Goal: Task Accomplishment & Management: Manage account settings

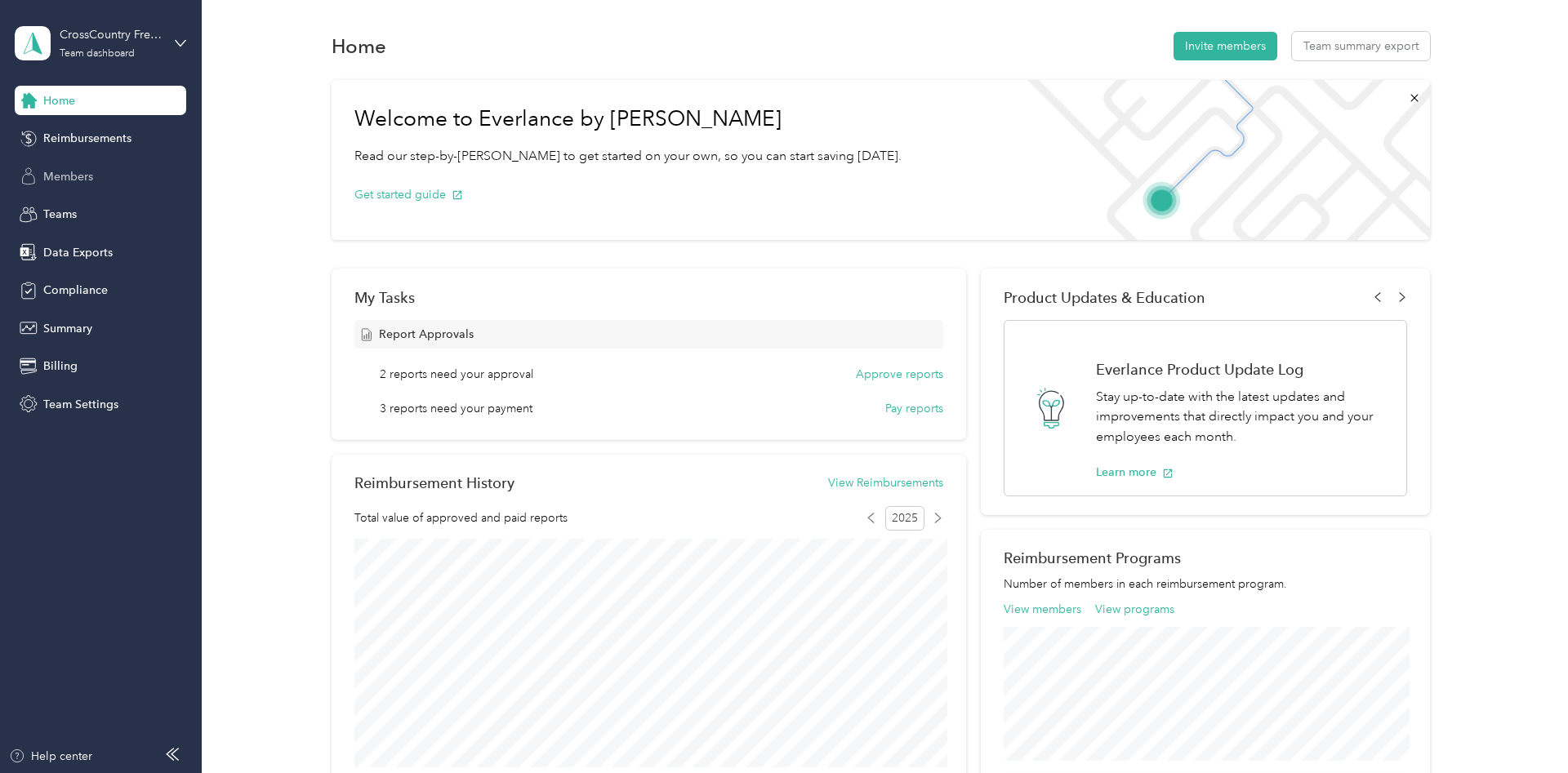
click at [77, 177] on span "Members" at bounding box center [67, 176] width 50 height 17
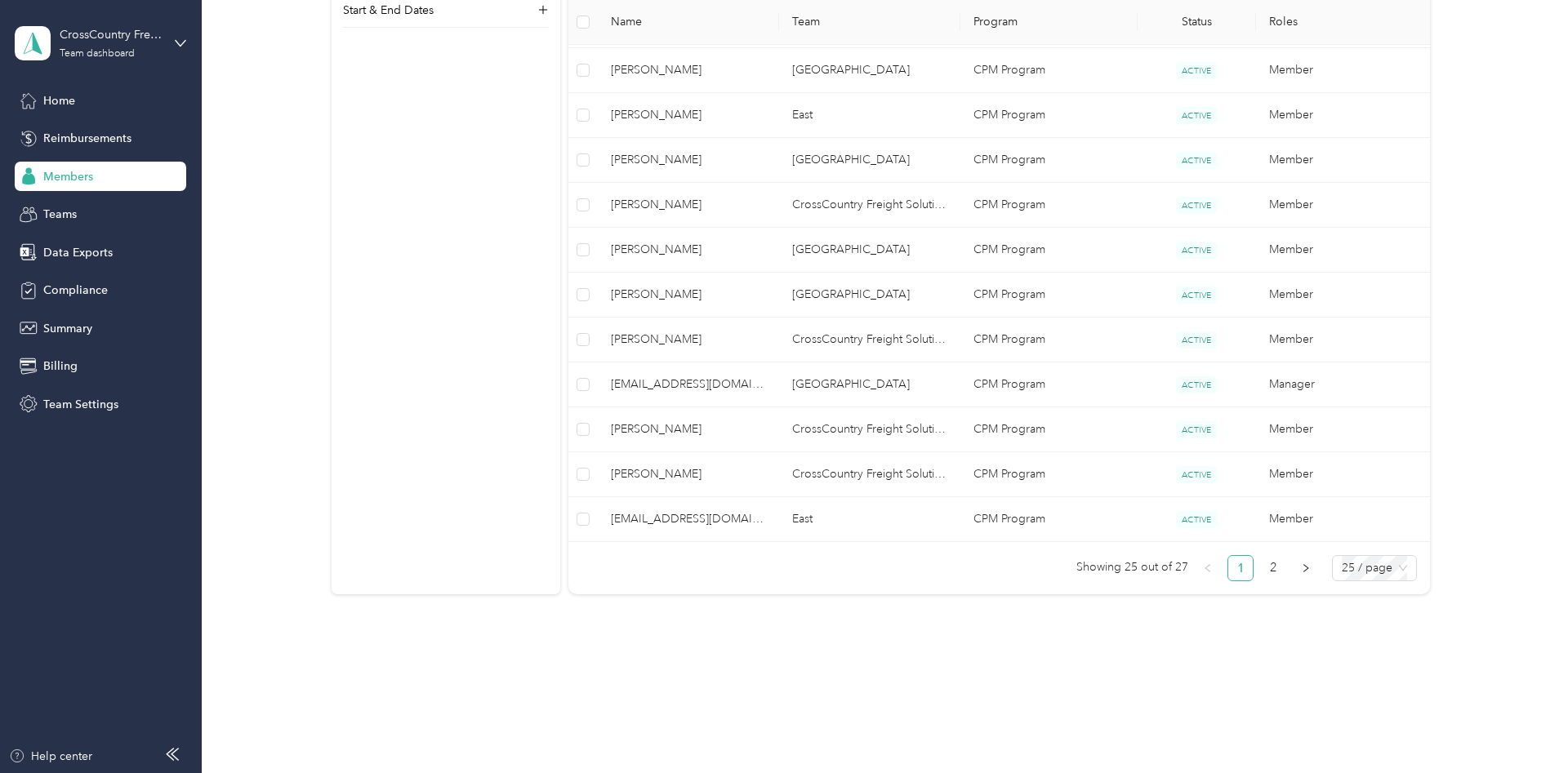
scroll to position [1021, 0]
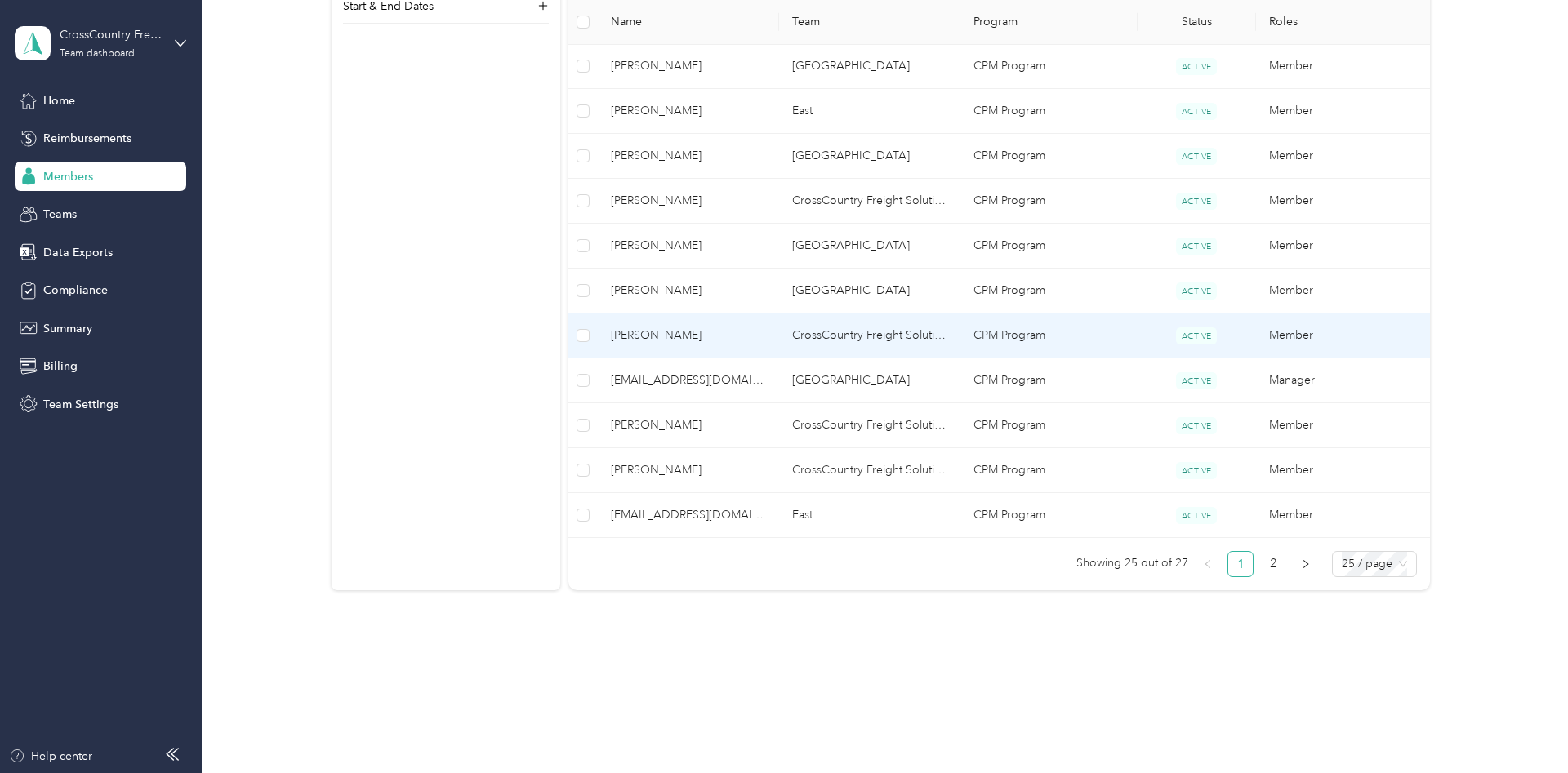
click at [647, 338] on span "[PERSON_NAME]" at bounding box center [689, 335] width 156 height 18
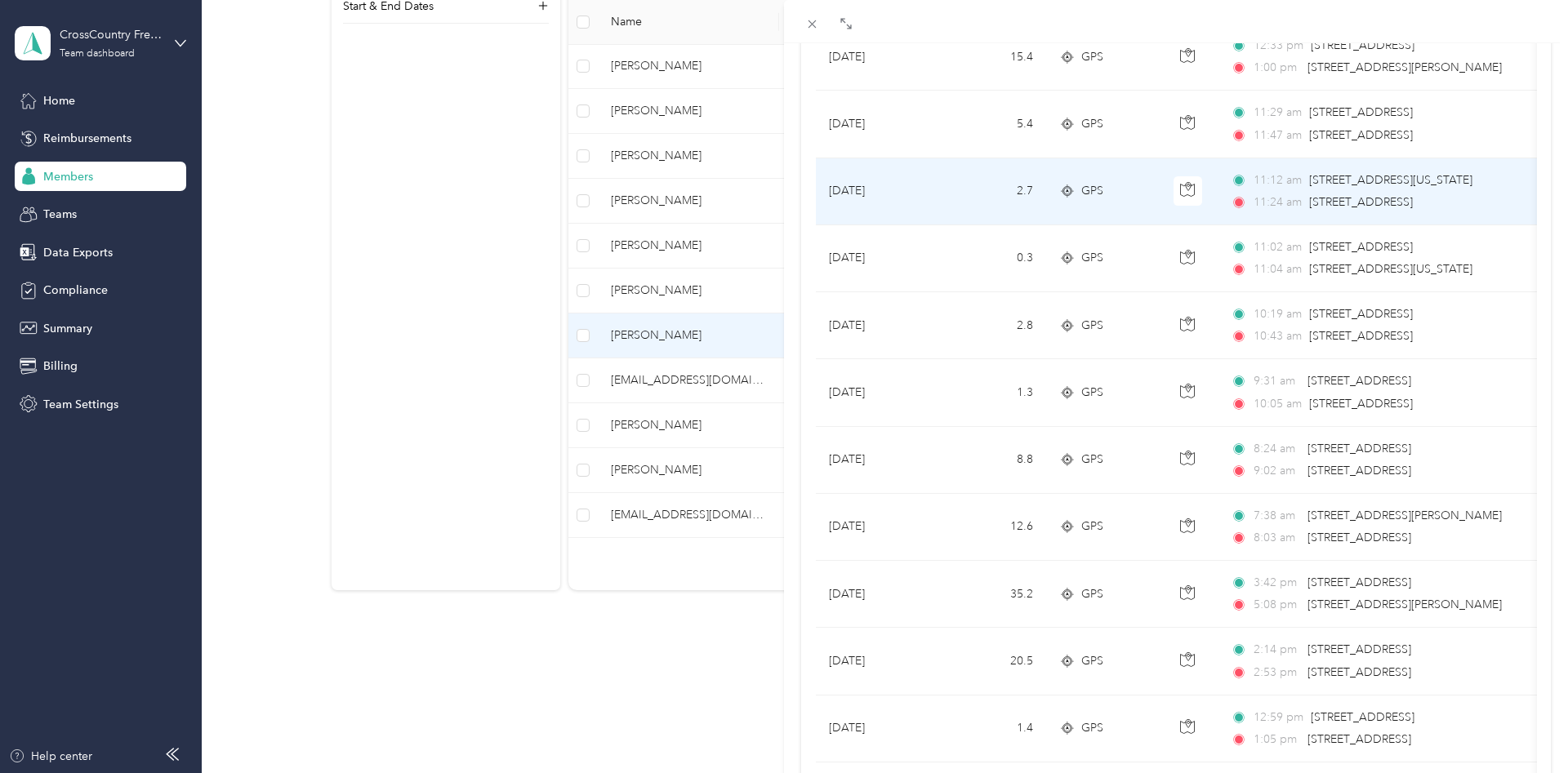
scroll to position [415, 0]
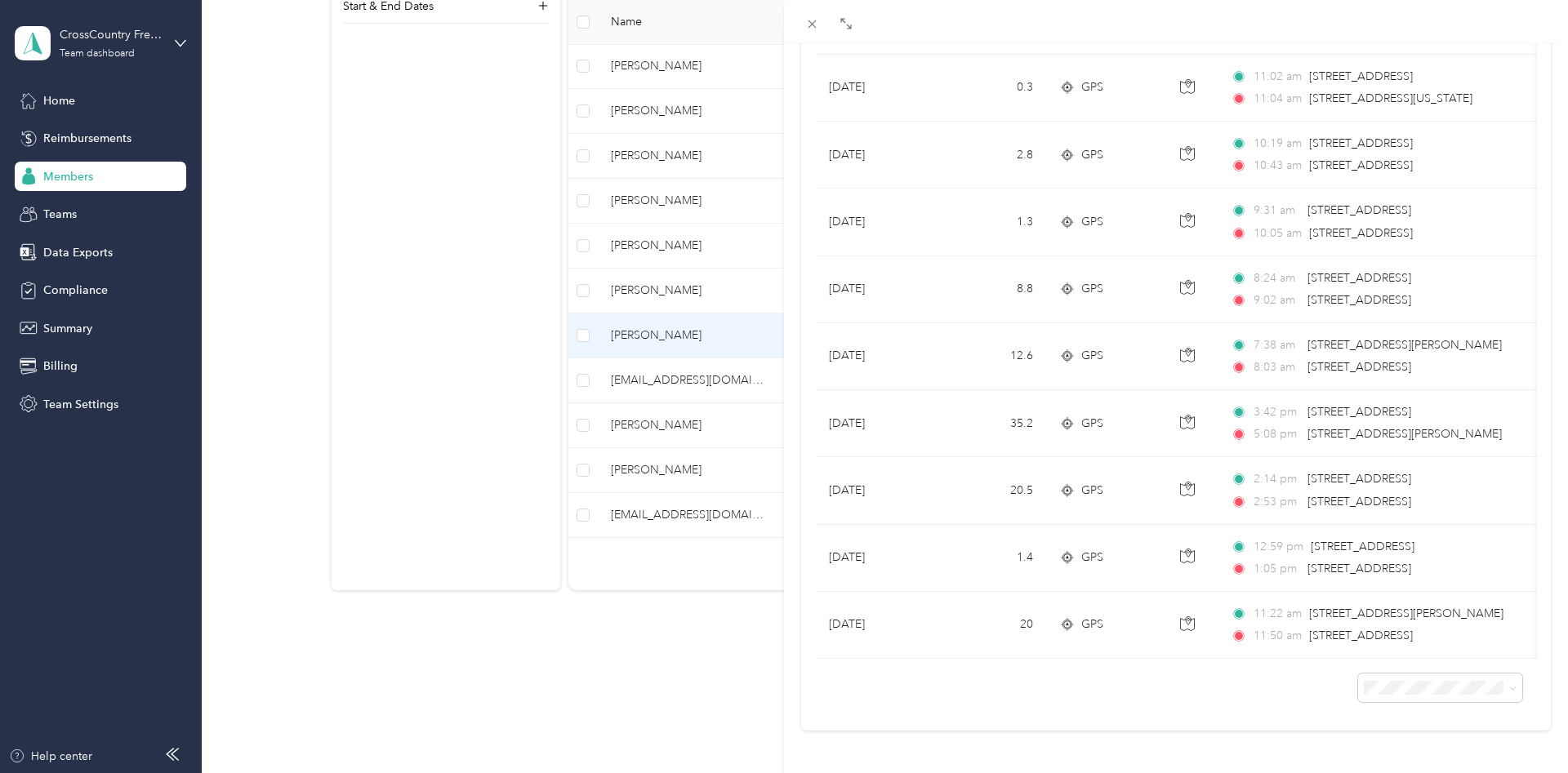
click at [1412, 639] on ol "25 per load 50 per load 100 per load" at bounding box center [1439, 620] width 164 height 86
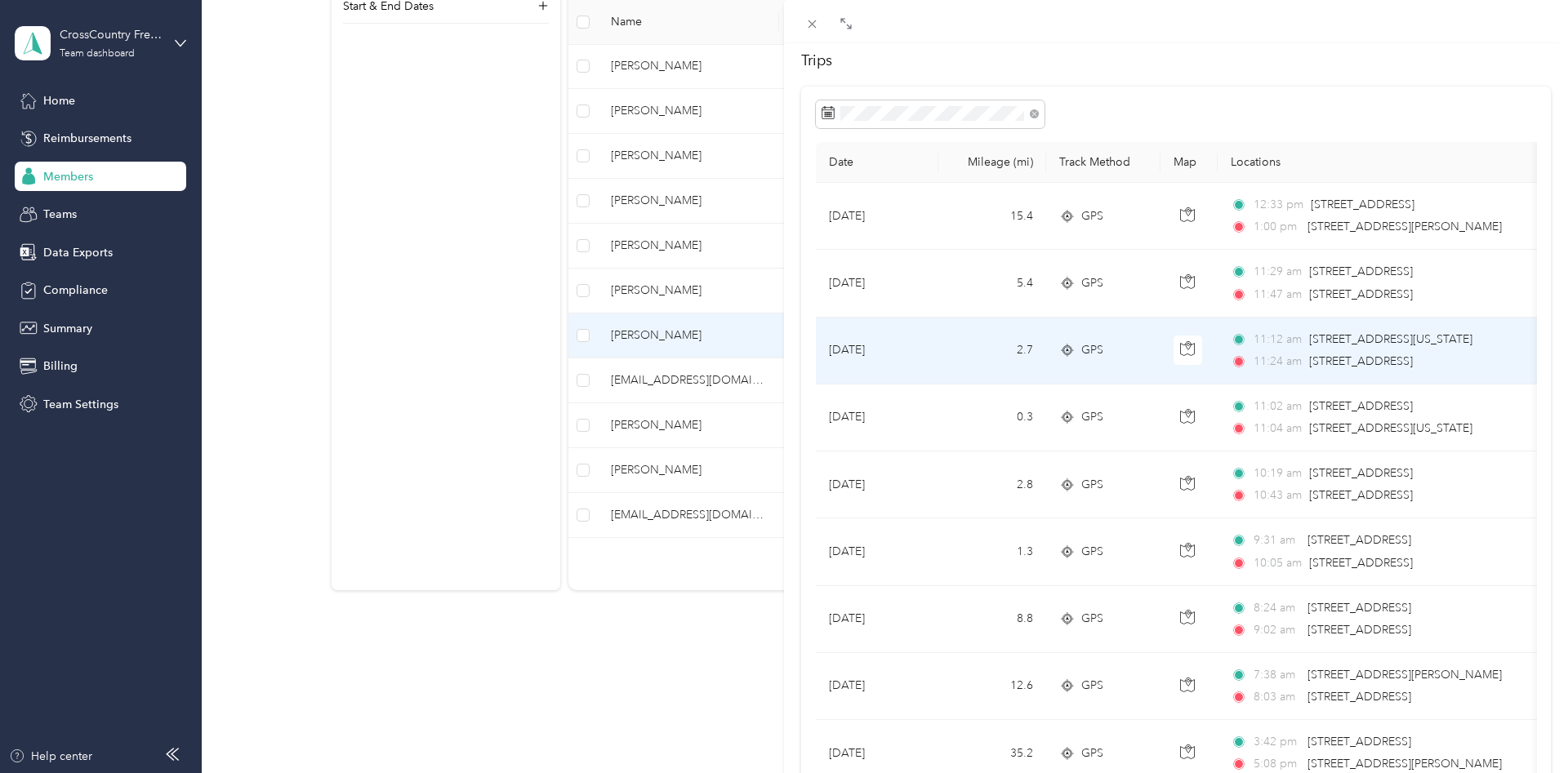
scroll to position [0, 0]
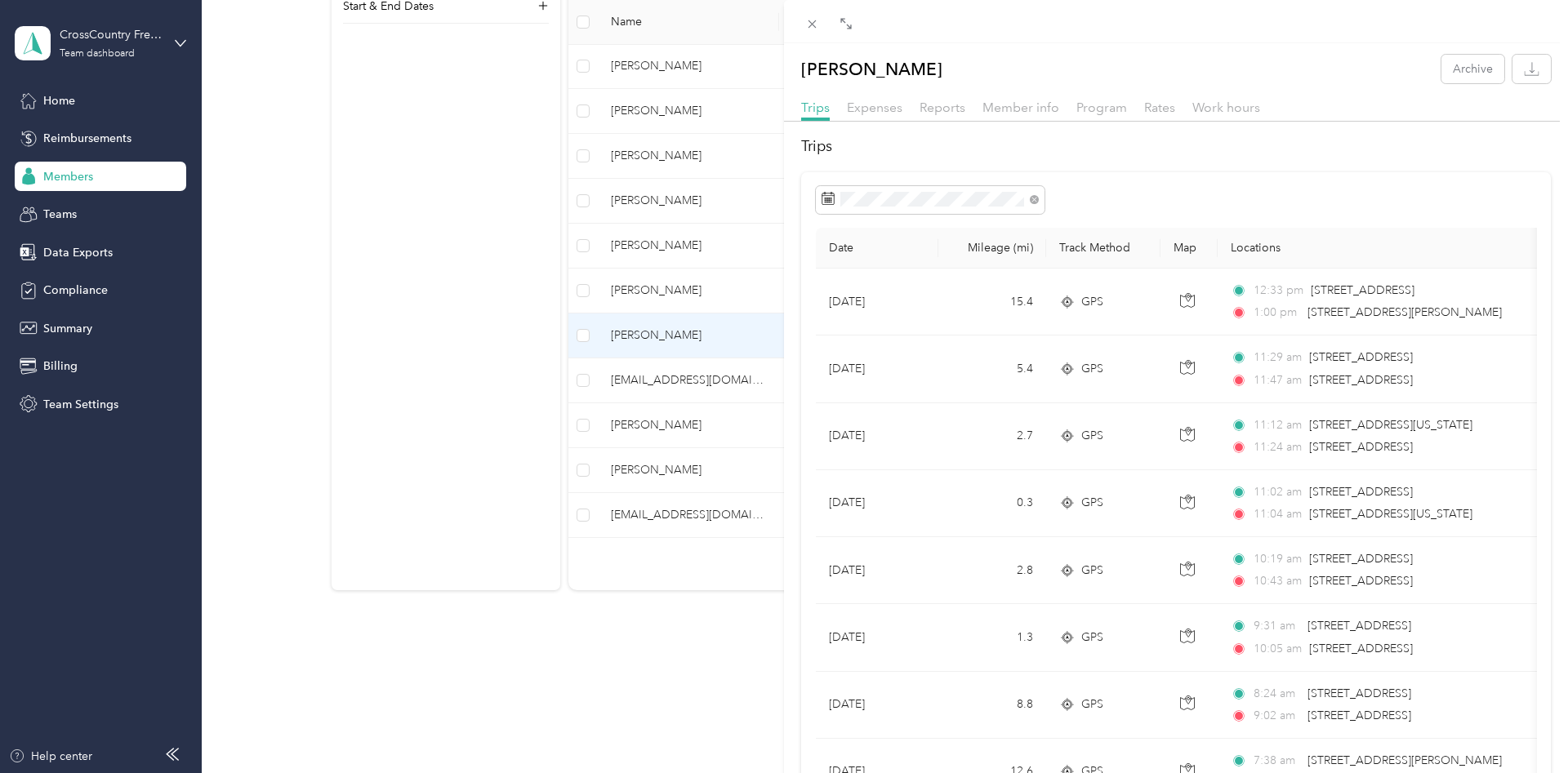
click at [859, 99] on div "Expenses" at bounding box center [874, 108] width 55 height 20
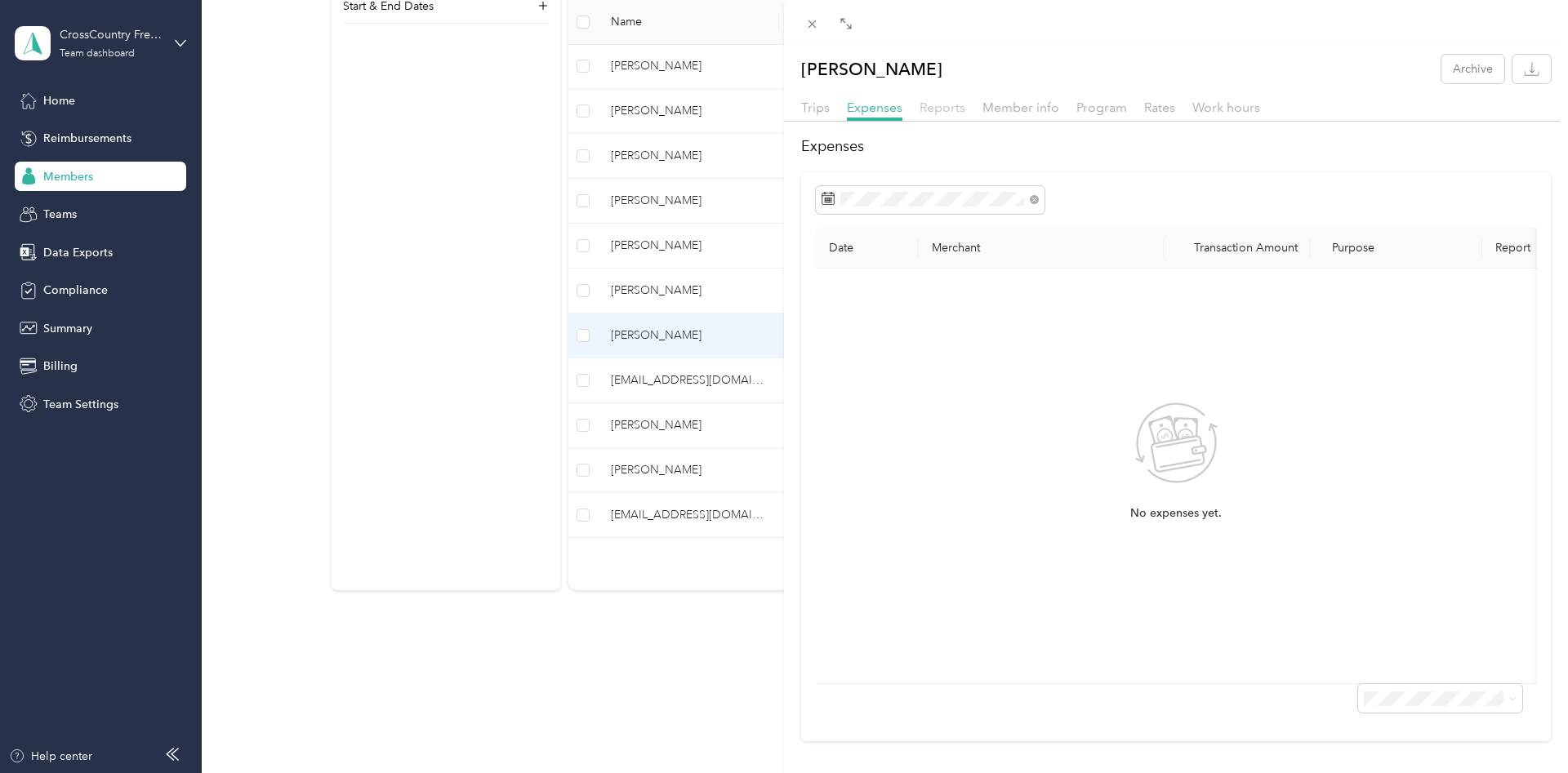
click at [945, 106] on span "Reports" at bounding box center [942, 107] width 45 height 15
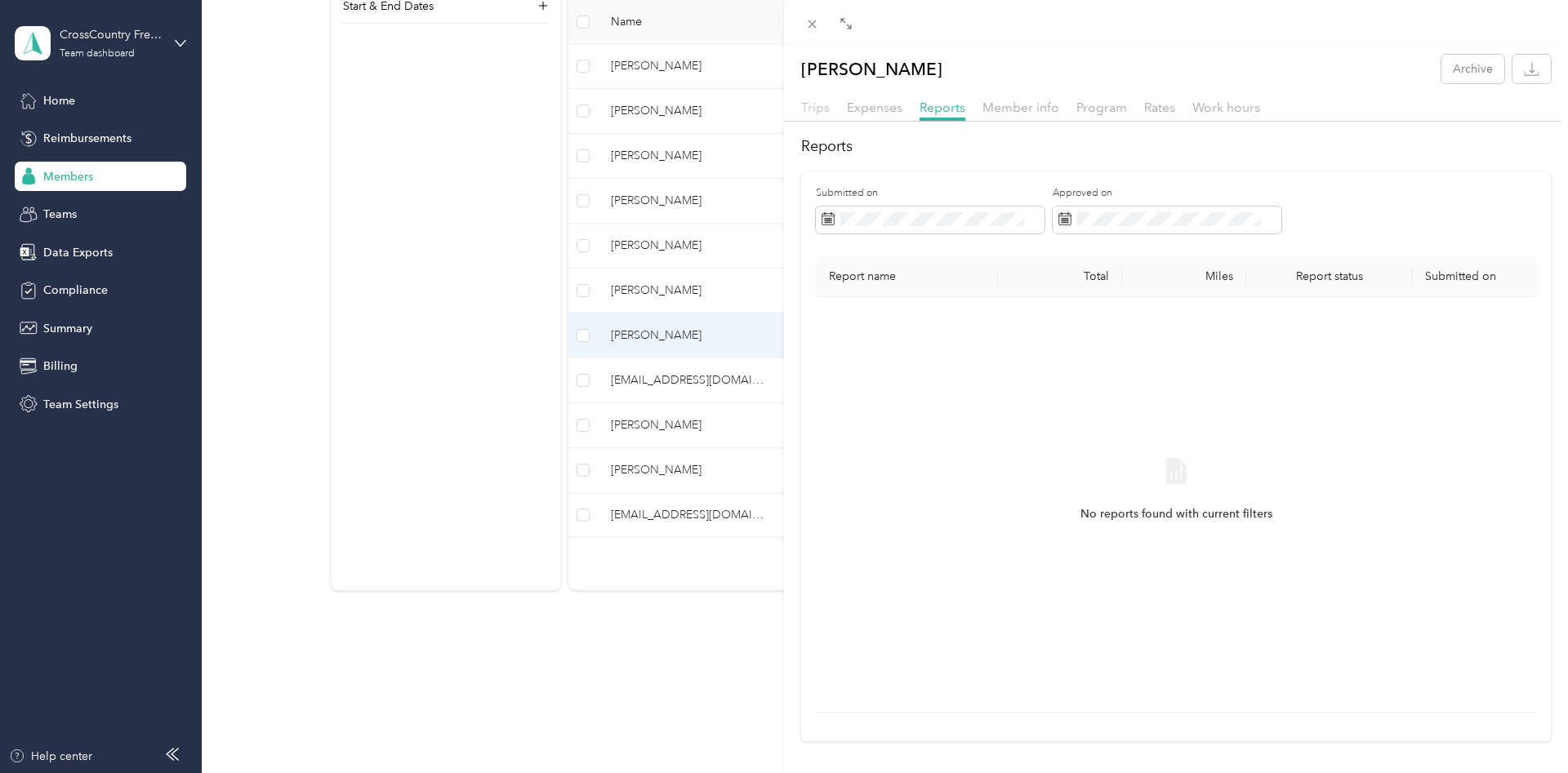
click at [823, 111] on span "Trips" at bounding box center [816, 107] width 29 height 15
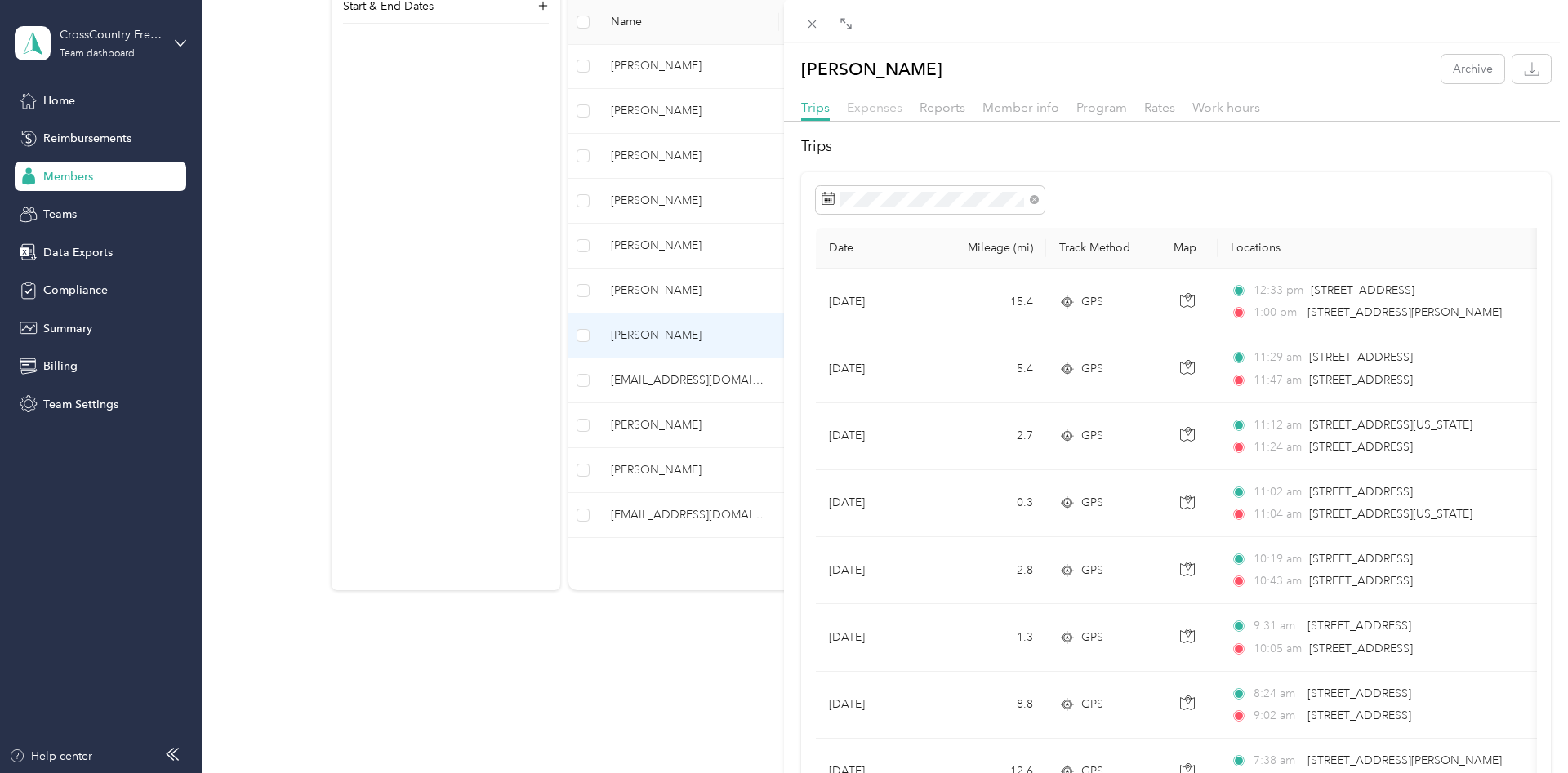
click at [877, 111] on span "Expenses" at bounding box center [874, 107] width 55 height 15
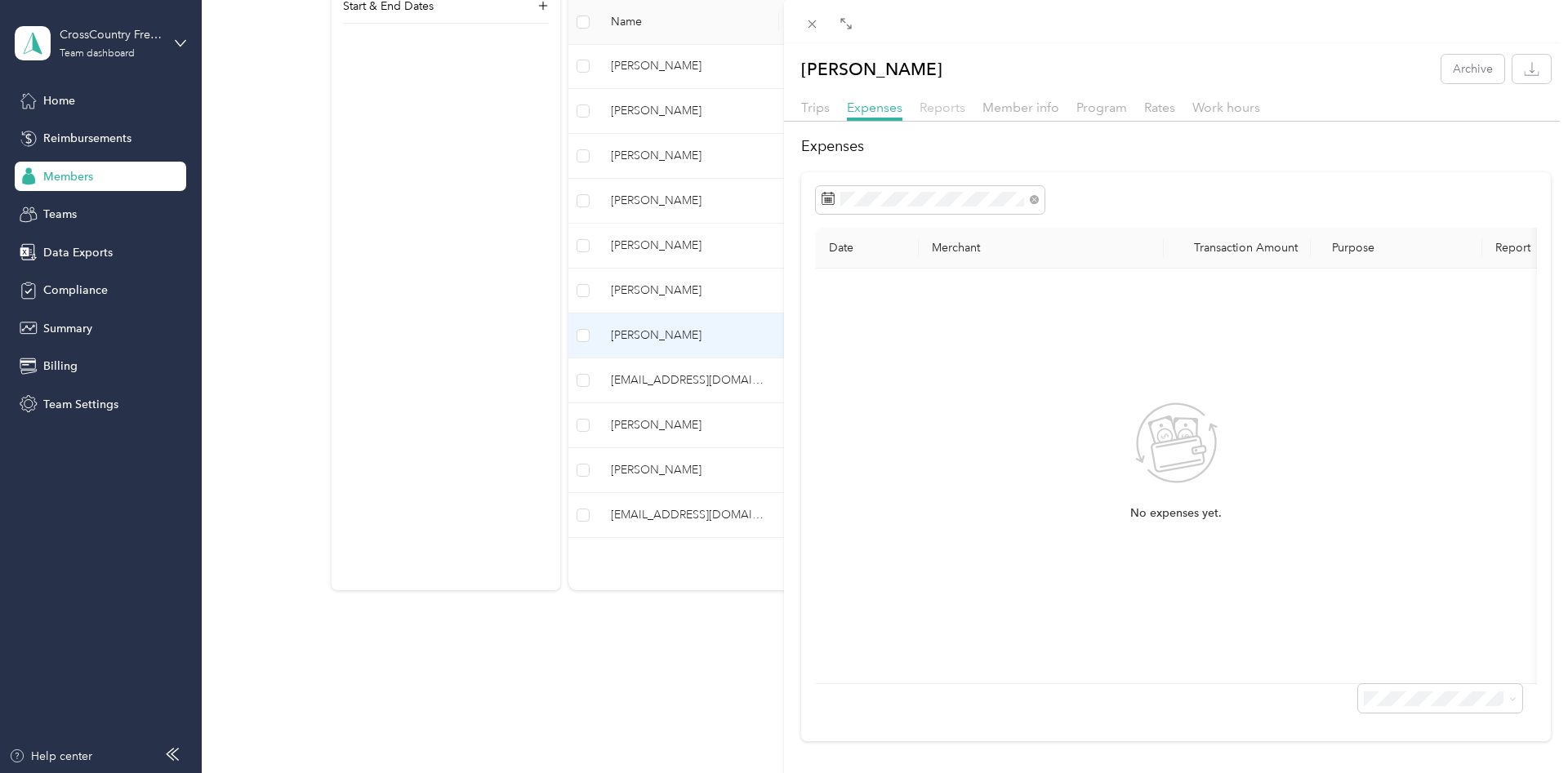
click at [931, 104] on span "Reports" at bounding box center [942, 107] width 45 height 15
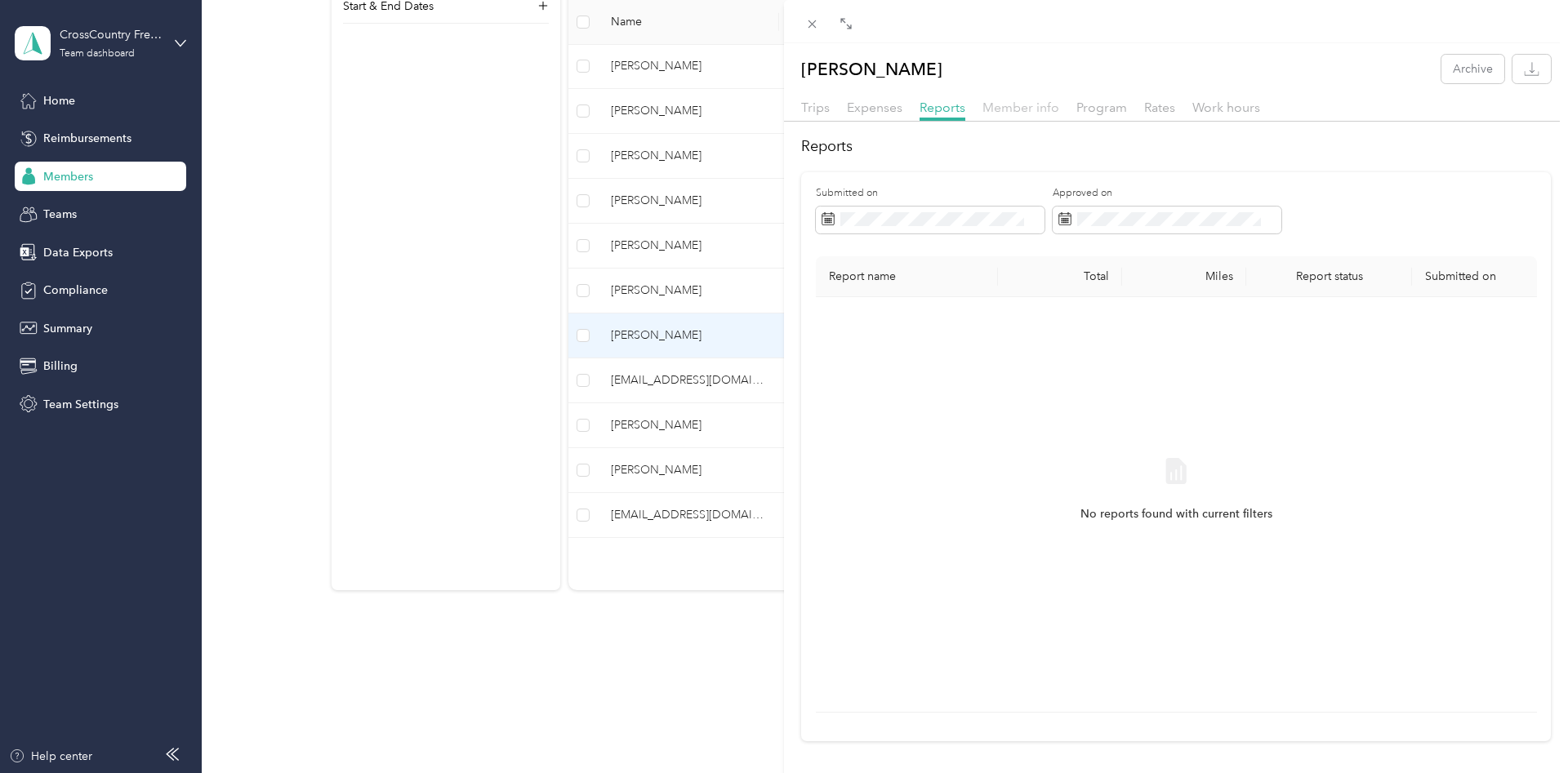
click at [1025, 113] on span "Member info" at bounding box center [1020, 107] width 77 height 15
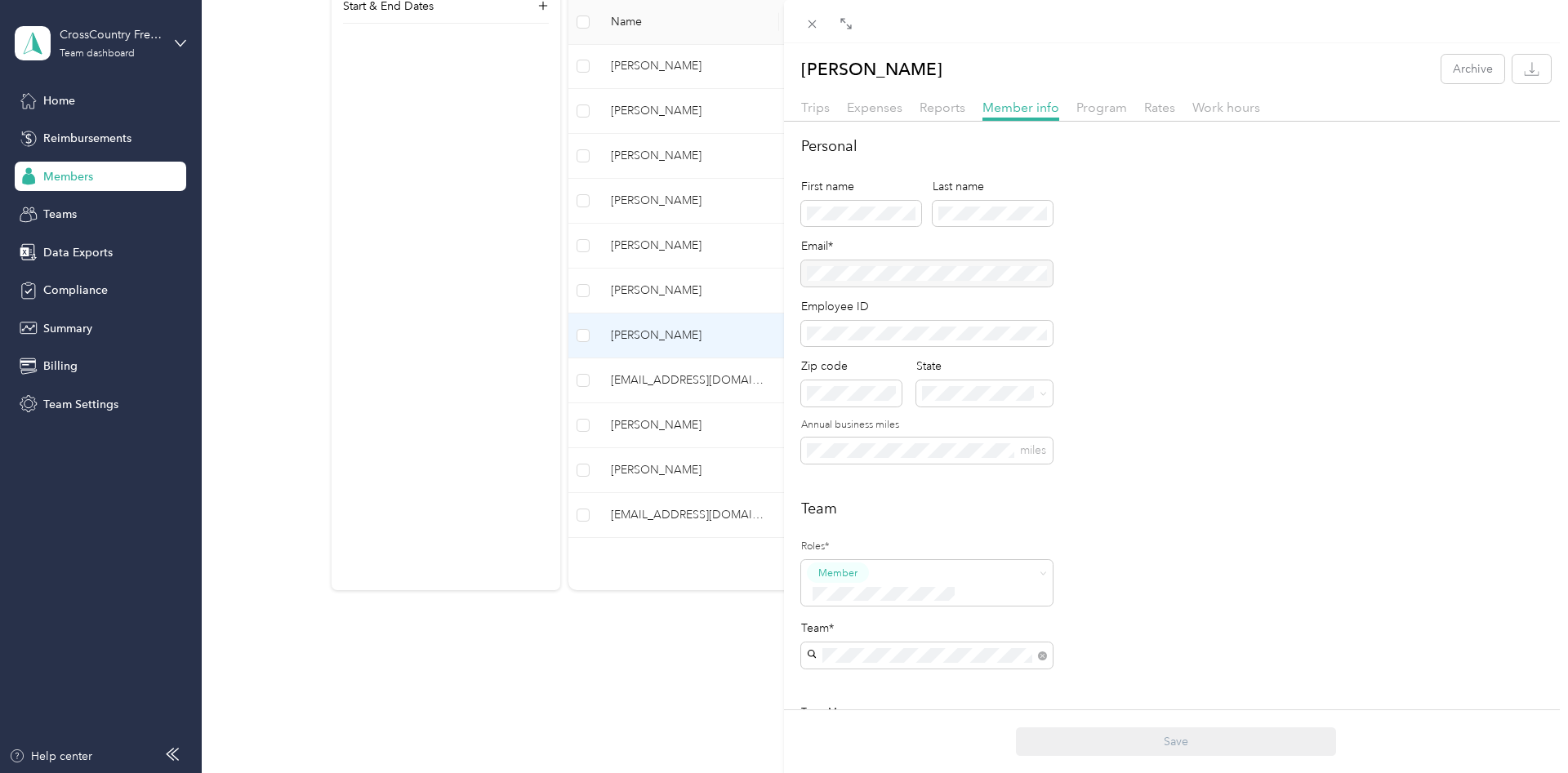
click at [1099, 98] on div "Program" at bounding box center [1101, 108] width 50 height 20
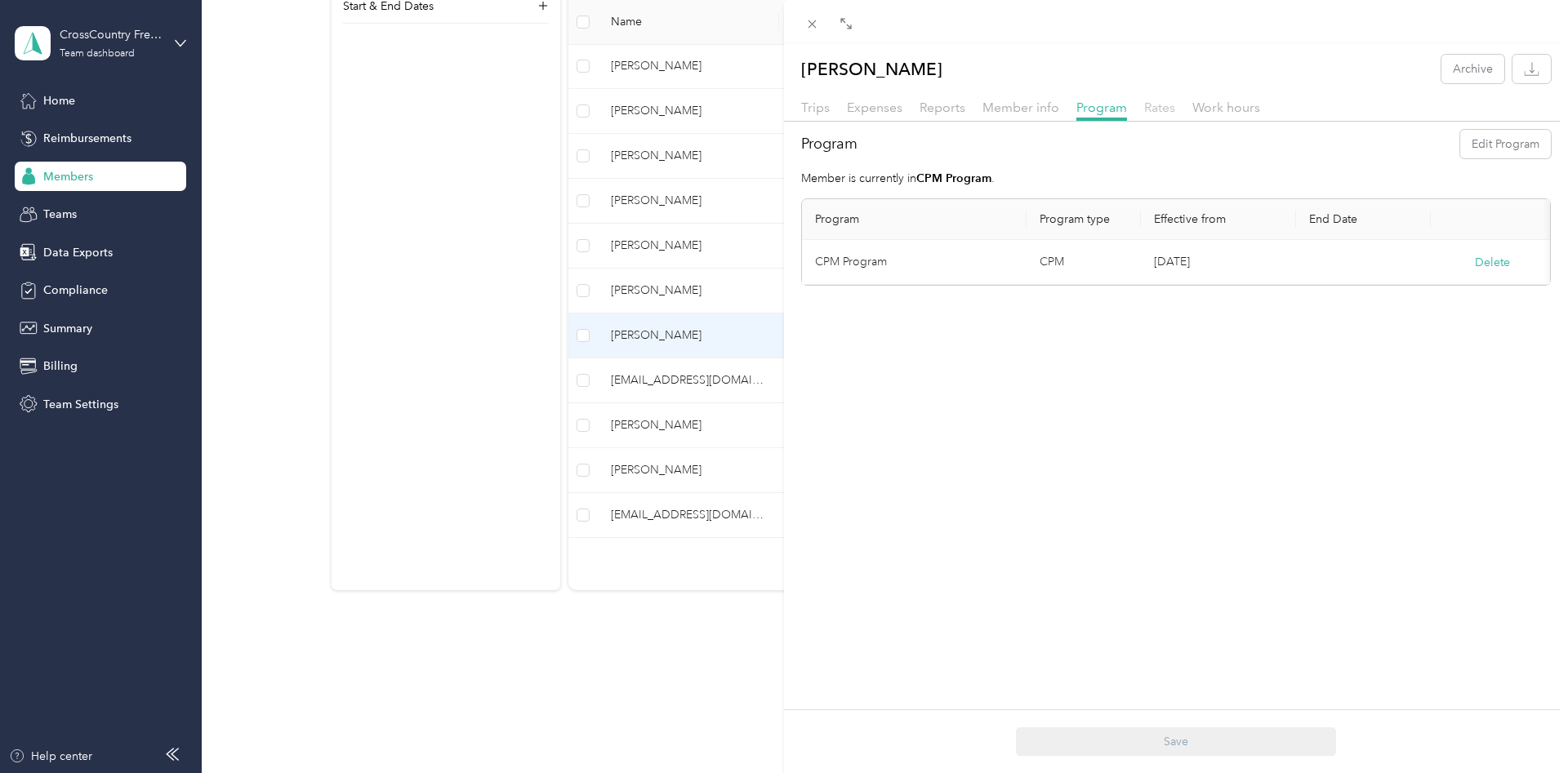
click at [1162, 107] on span "Rates" at bounding box center [1159, 107] width 31 height 15
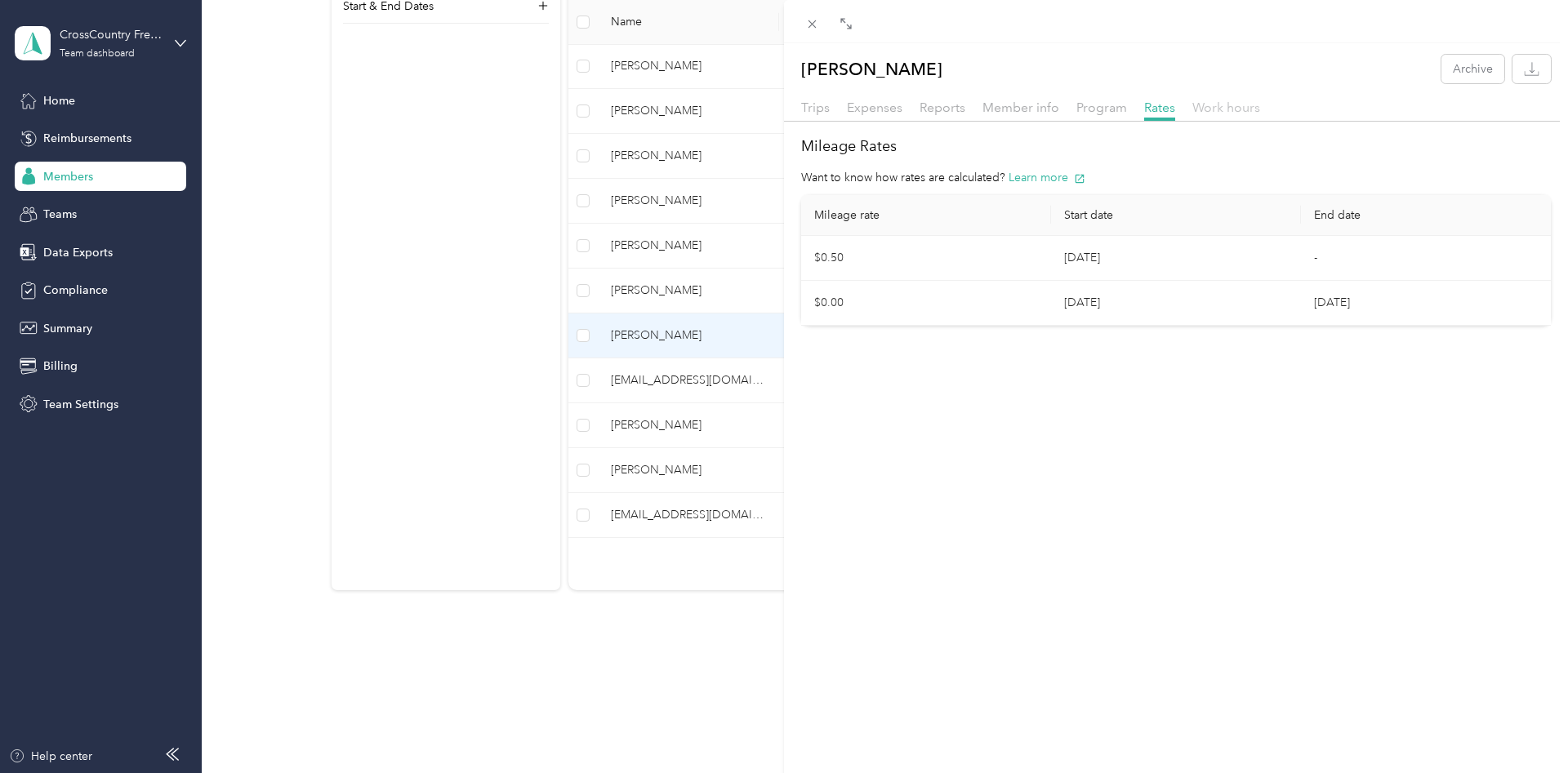
click at [1203, 108] on span "Work hours" at bounding box center [1226, 107] width 68 height 15
click at [818, 110] on span "Trips" at bounding box center [816, 107] width 29 height 15
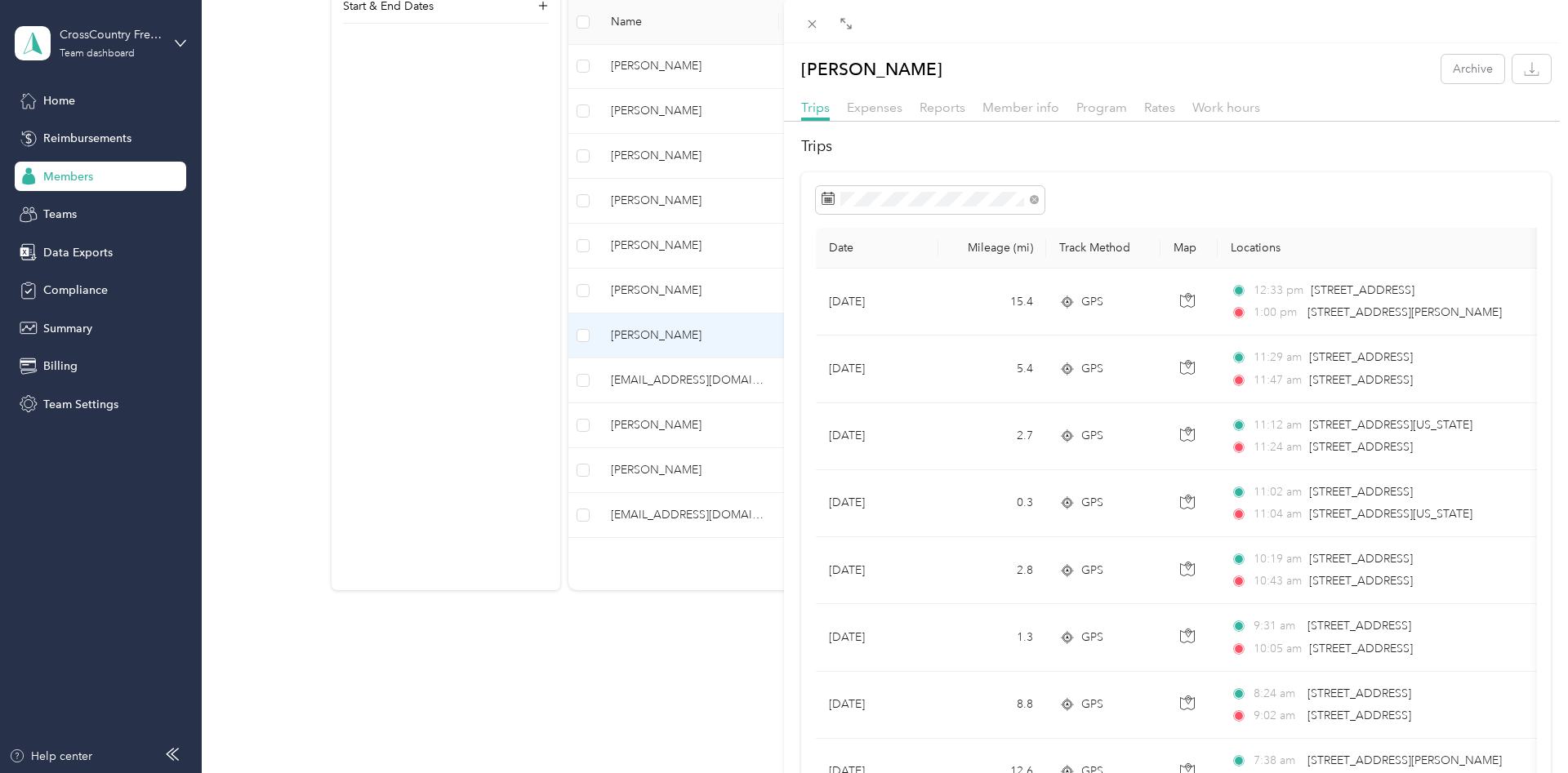
click at [66, 138] on div "[PERSON_NAME] Archive Trips Expenses Reports Member info Program Rates Work hou…" at bounding box center [784, 386] width 1568 height 773
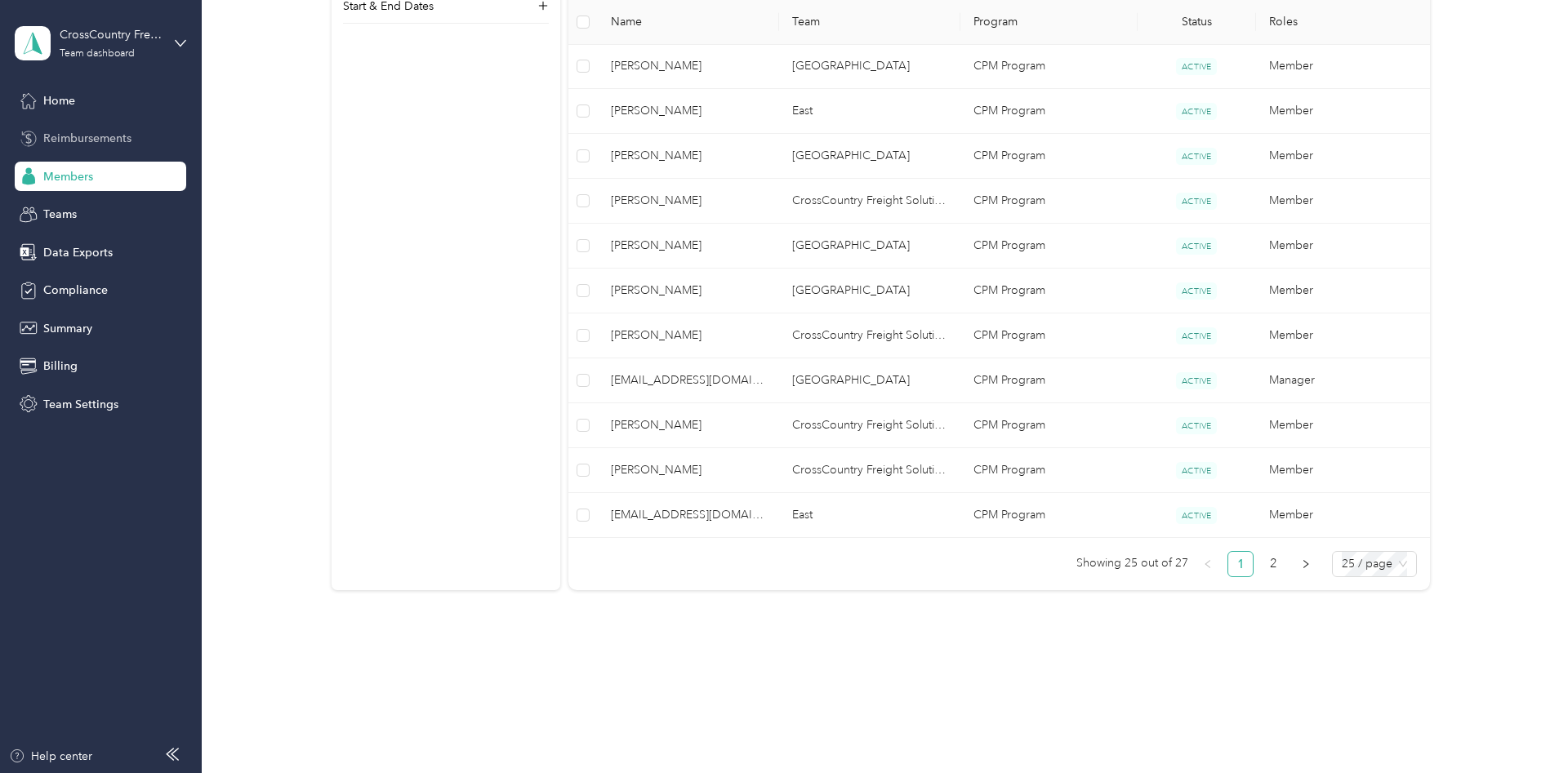
click at [70, 133] on span "Reimbursements" at bounding box center [87, 138] width 88 height 17
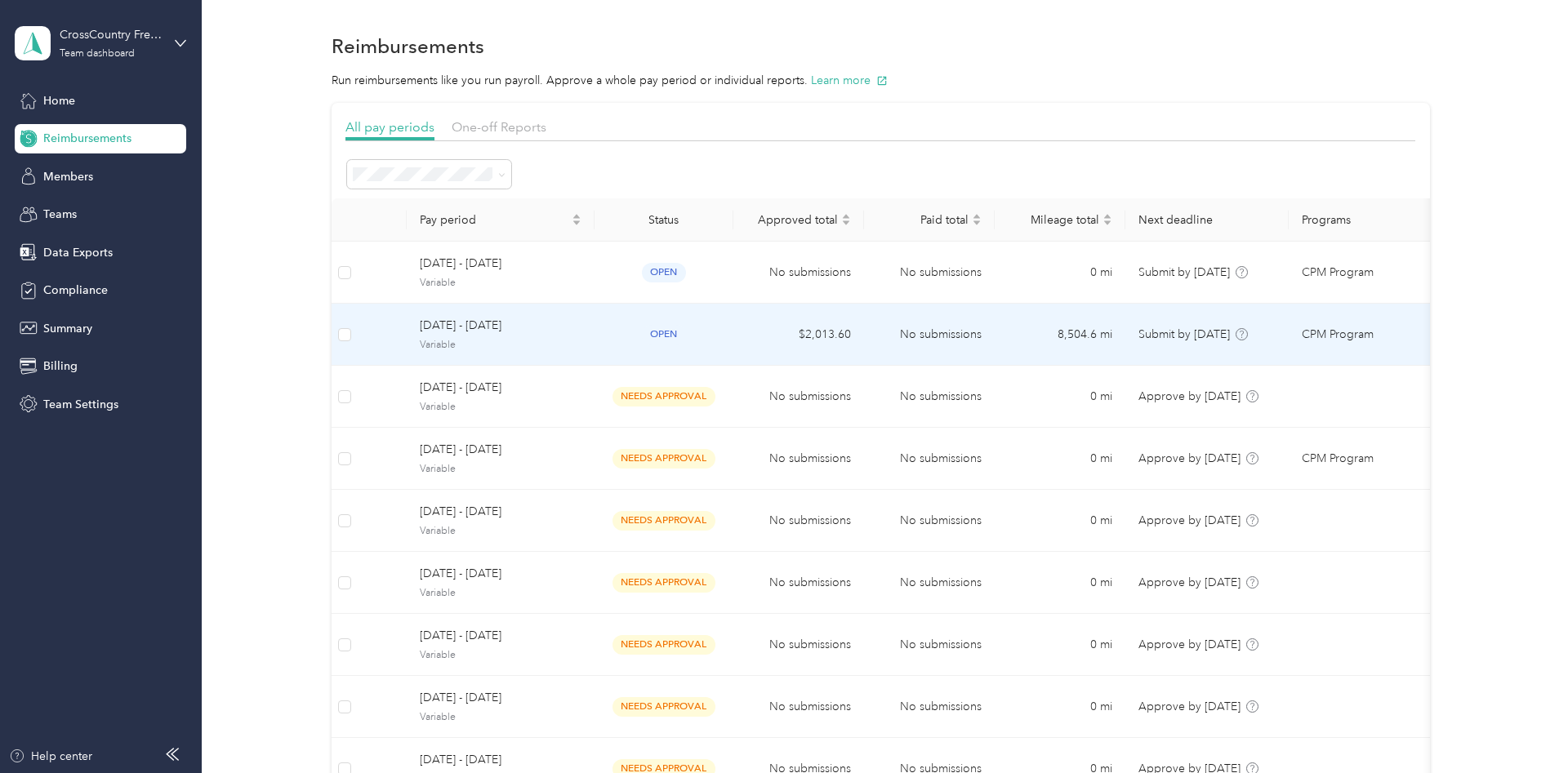
click at [654, 327] on span "open" at bounding box center [663, 334] width 44 height 18
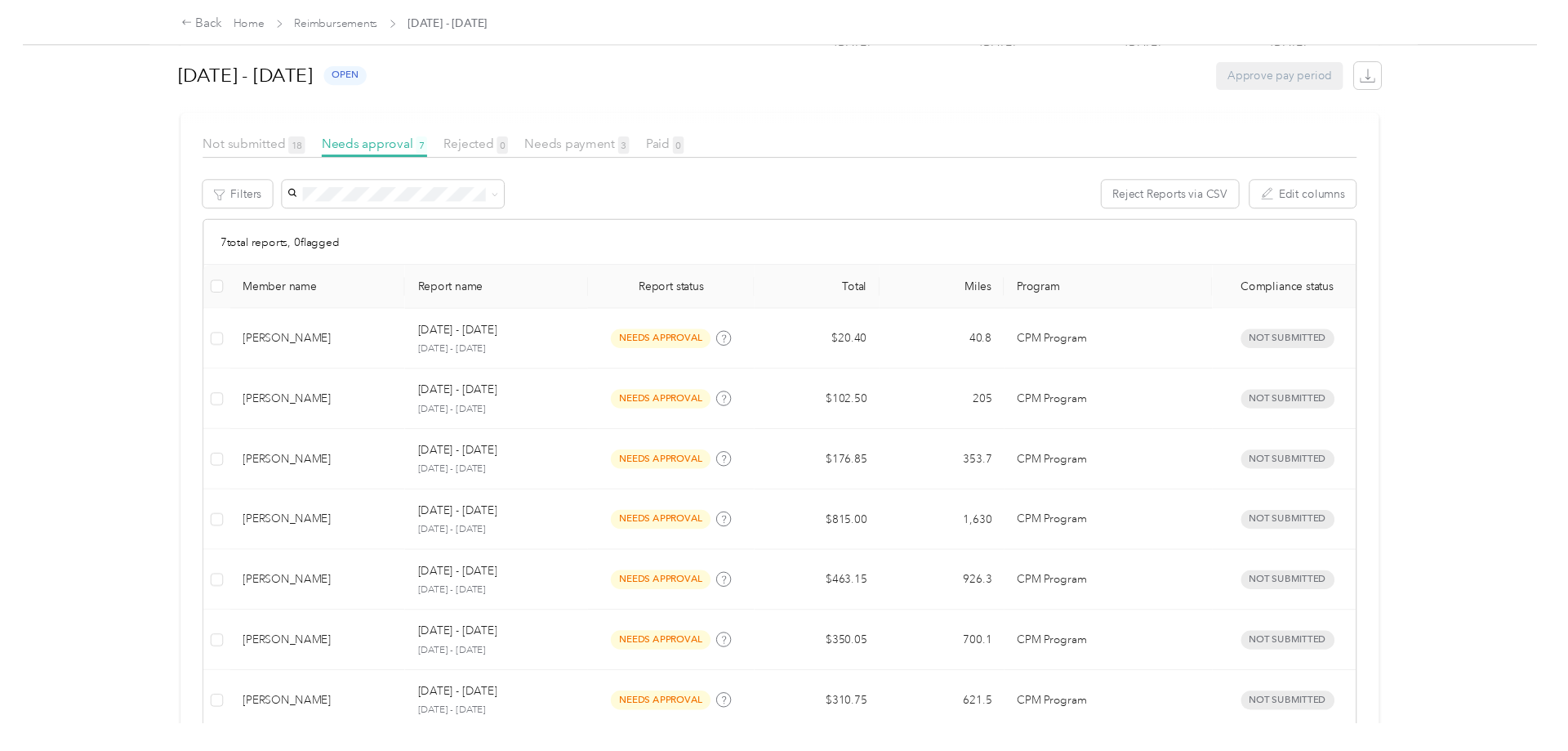
scroll to position [351, 0]
